Goal: Task Accomplishment & Management: Complete application form

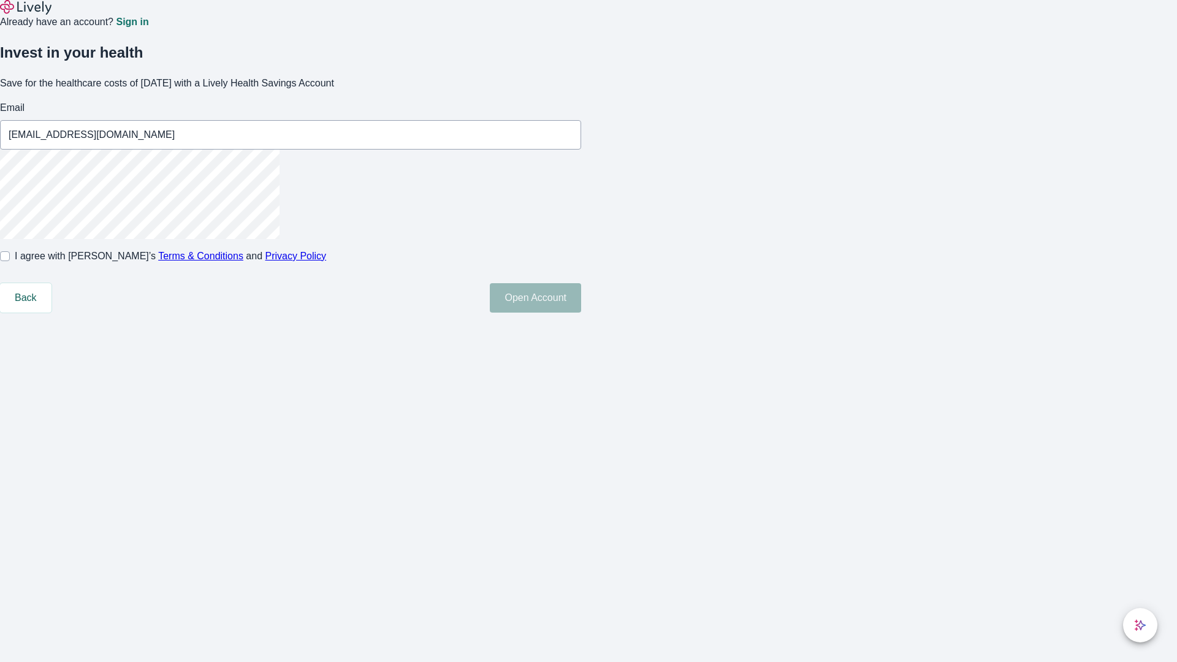
click at [10, 261] on input "I agree with Lively’s Terms & Conditions and Privacy Policy" at bounding box center [5, 256] width 10 height 10
checkbox input "true"
click at [581, 313] on button "Open Account" at bounding box center [535, 297] width 91 height 29
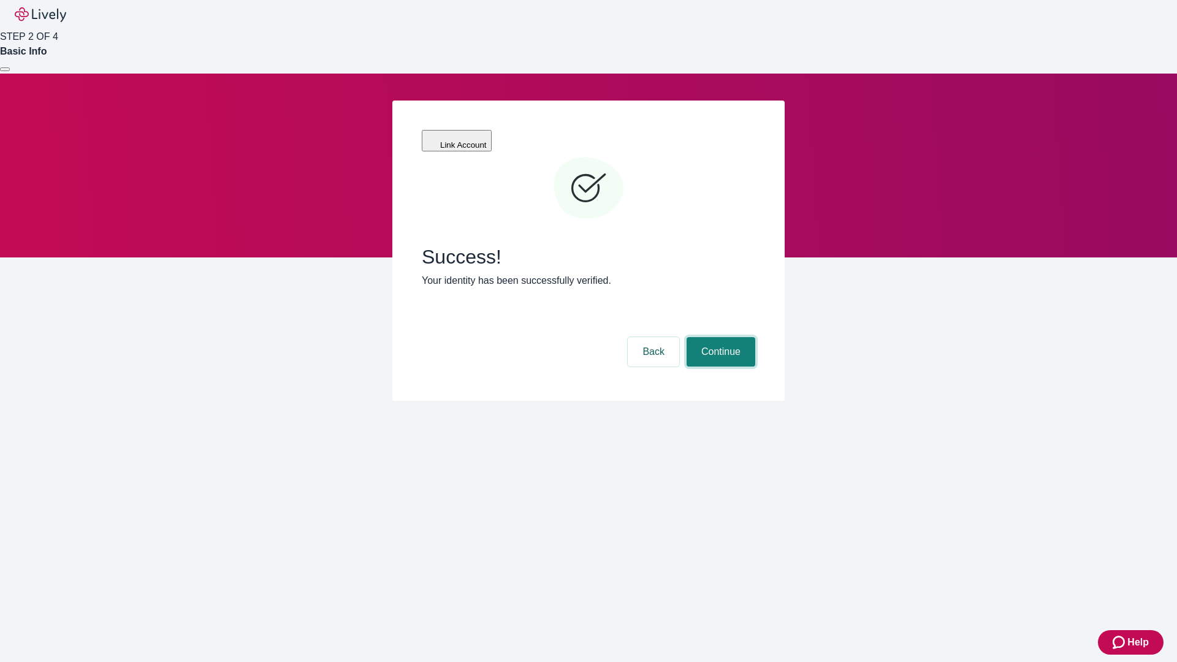
click at [719, 337] on button "Continue" at bounding box center [721, 351] width 69 height 29
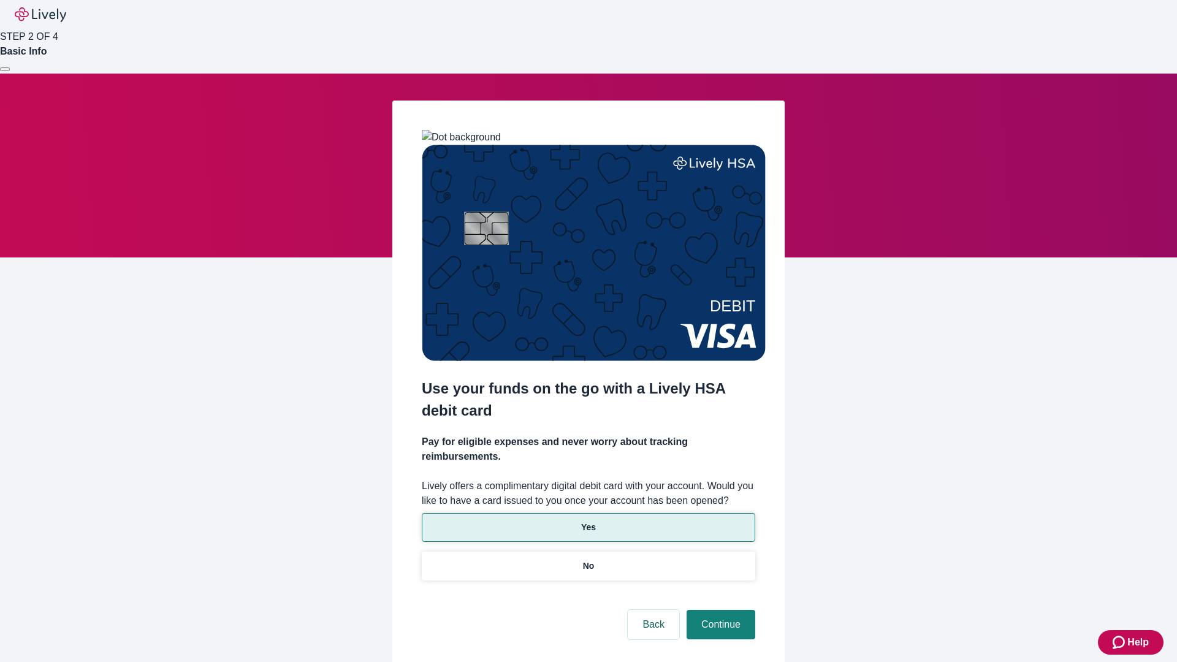
click at [588, 521] on p "Yes" at bounding box center [588, 527] width 15 height 13
click at [719, 610] on button "Continue" at bounding box center [721, 624] width 69 height 29
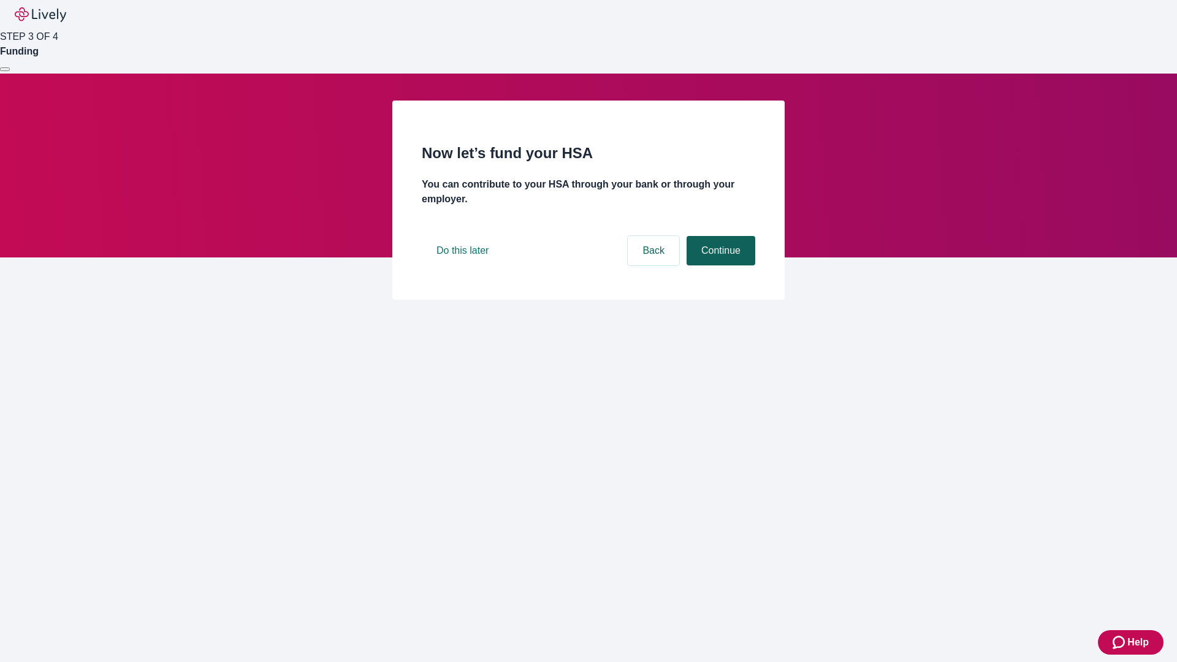
click at [719, 265] on button "Continue" at bounding box center [721, 250] width 69 height 29
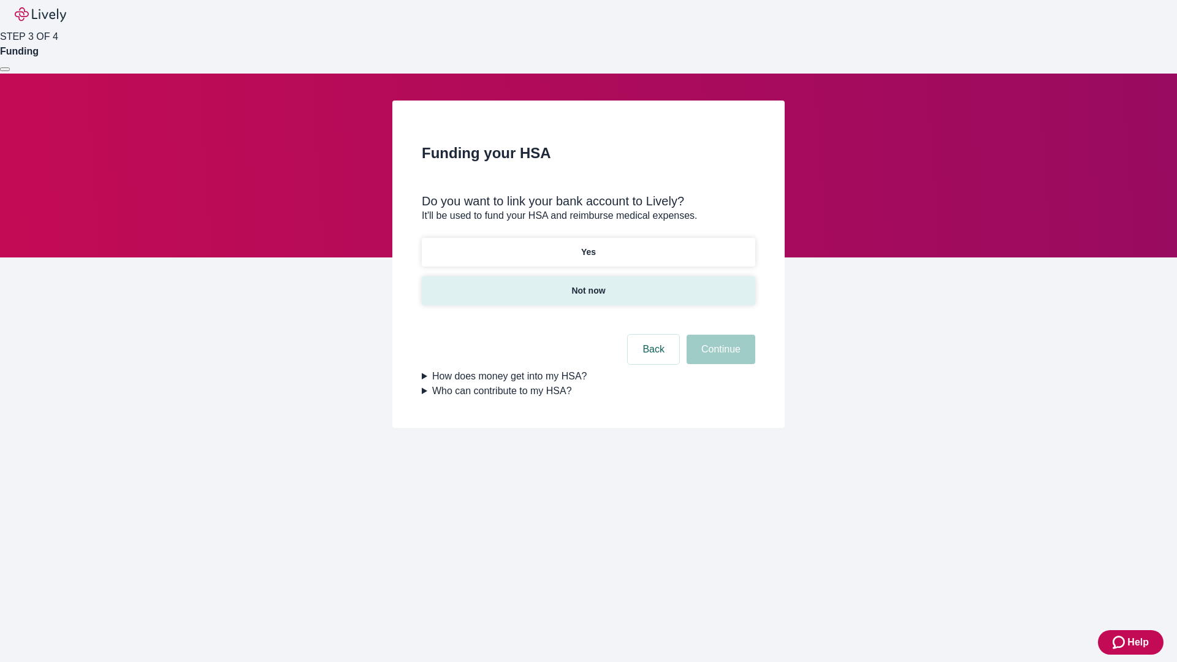
click at [588, 284] on p "Not now" at bounding box center [588, 290] width 34 height 13
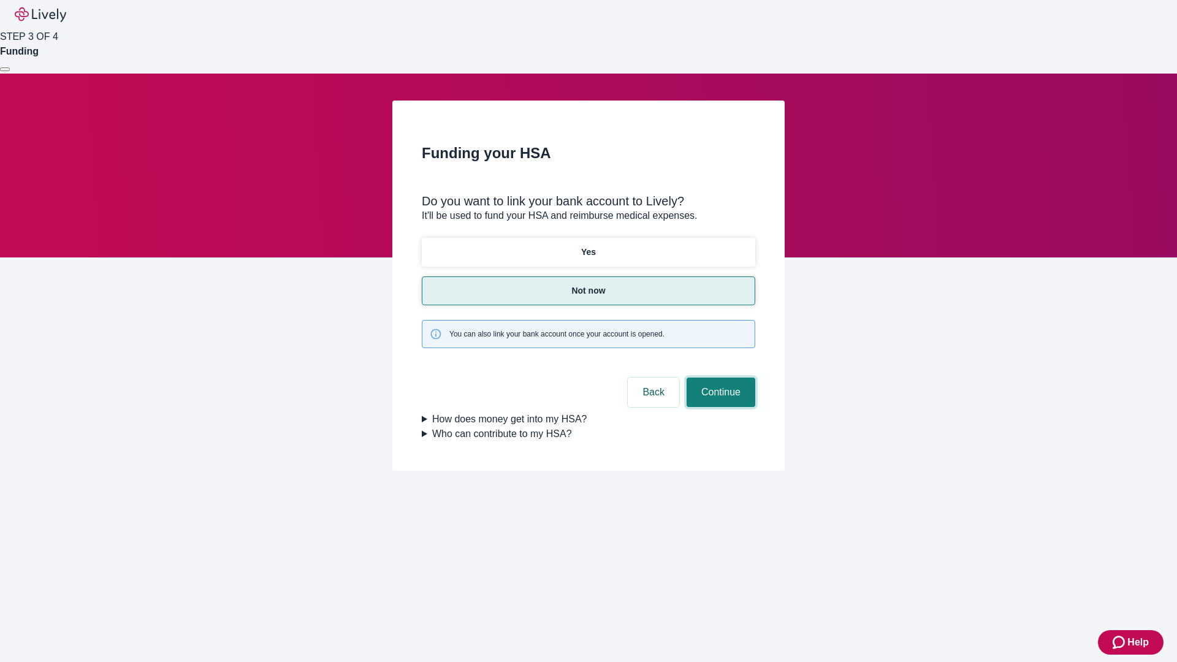
click at [719, 378] on button "Continue" at bounding box center [721, 392] width 69 height 29
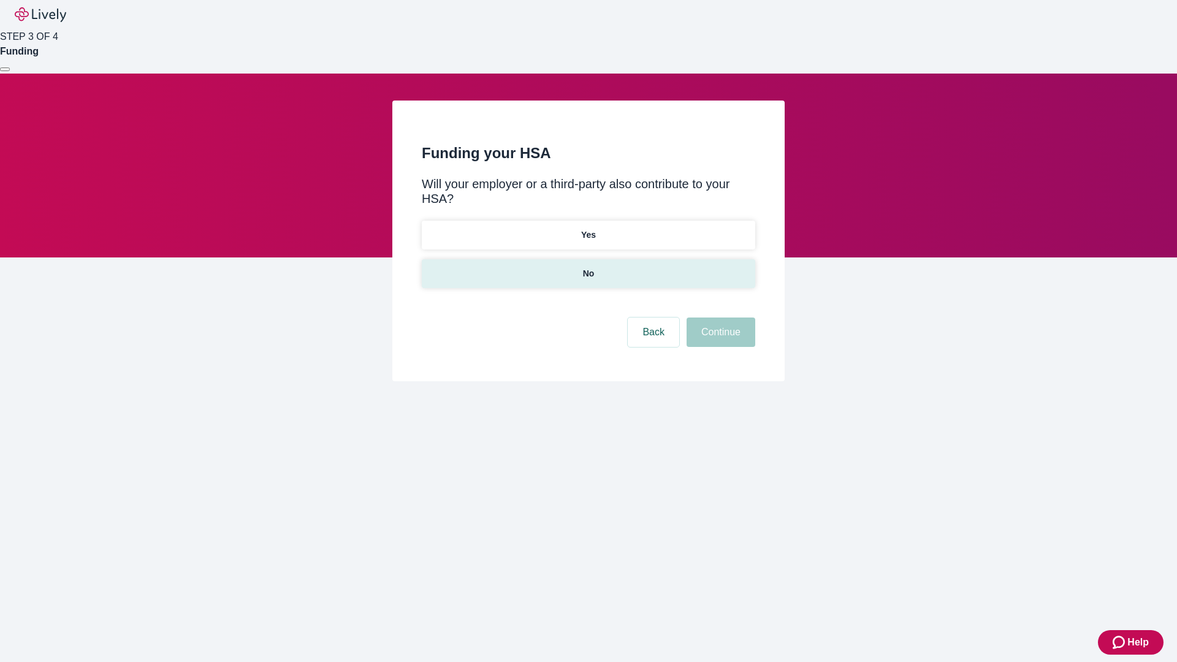
click at [588, 267] on p "No" at bounding box center [589, 273] width 12 height 13
click at [719, 318] on button "Continue" at bounding box center [721, 332] width 69 height 29
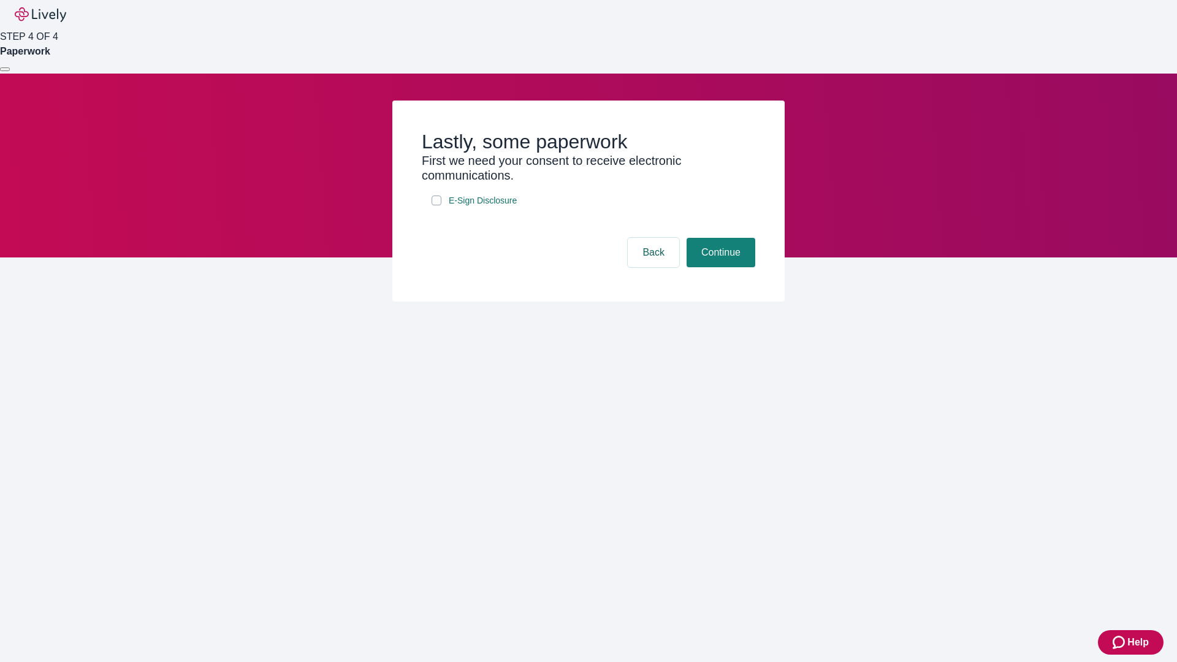
click at [437, 205] on input "E-Sign Disclosure" at bounding box center [437, 201] width 10 height 10
checkbox input "true"
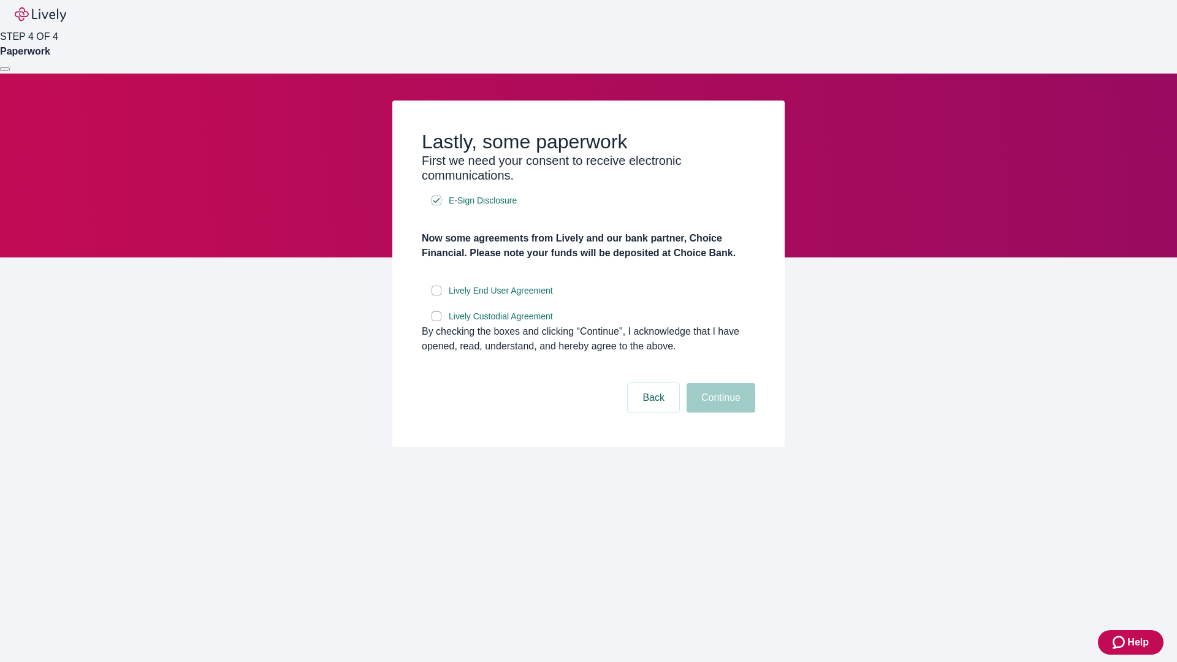
click at [437, 296] on input "Lively End User Agreement" at bounding box center [437, 291] width 10 height 10
checkbox input "true"
click at [437, 321] on input "Lively Custodial Agreement" at bounding box center [437, 316] width 10 height 10
checkbox input "true"
click at [719, 413] on button "Continue" at bounding box center [721, 397] width 69 height 29
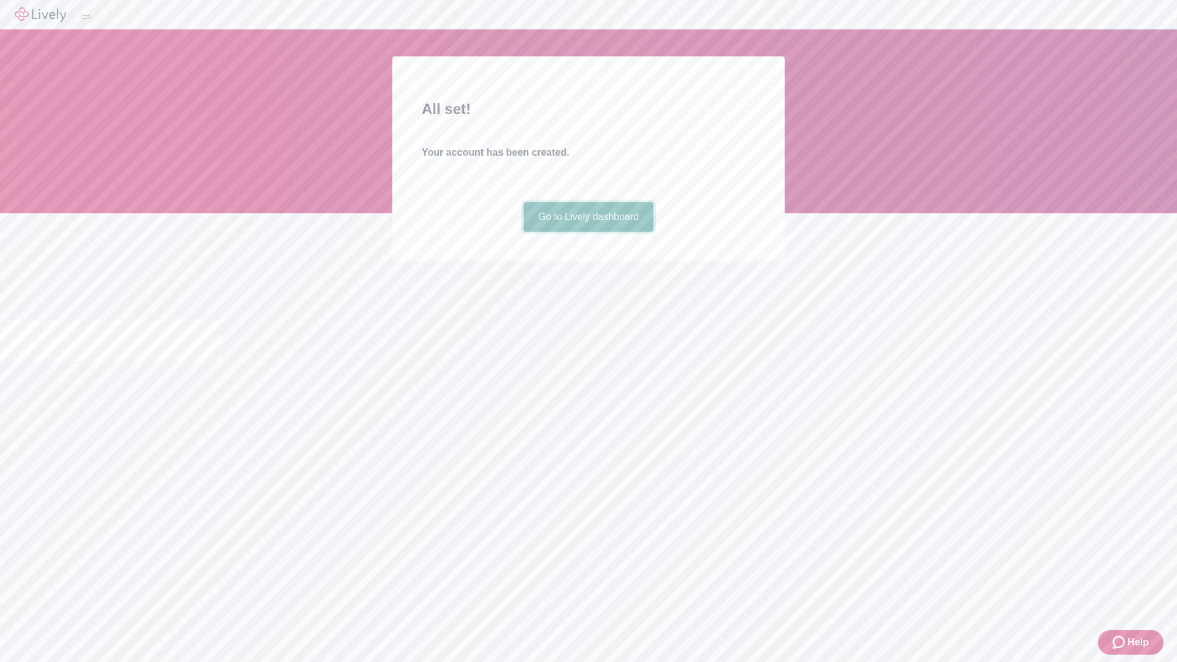
click at [588, 232] on link "Go to Lively dashboard" at bounding box center [589, 216] width 131 height 29
